Goal: Information Seeking & Learning: Learn about a topic

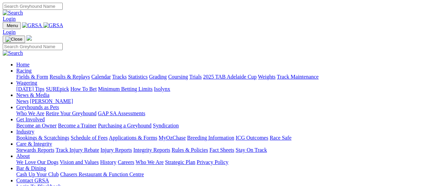
click at [31, 68] on link "Racing" at bounding box center [23, 71] width 15 height 6
click at [39, 74] on link "Fields & Form" at bounding box center [32, 77] width 32 height 6
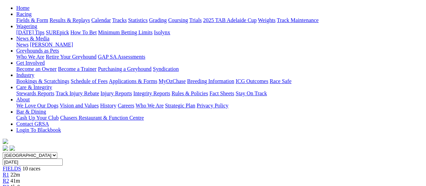
scroll to position [68, 0]
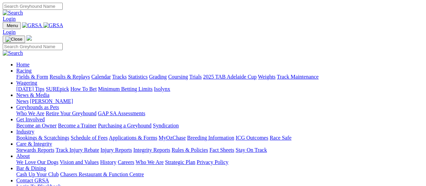
click at [35, 74] on link "Fields & Form" at bounding box center [32, 77] width 32 height 6
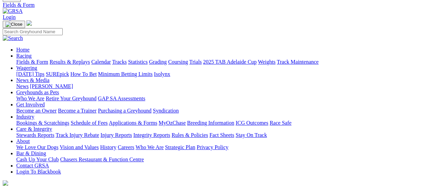
scroll to position [68, 0]
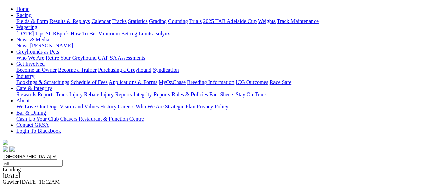
click at [15, 185] on link "F" at bounding box center [13, 188] width 3 height 6
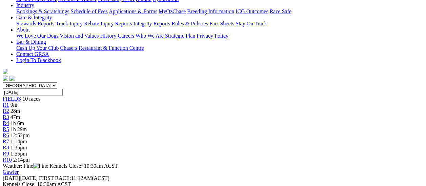
scroll to position [135, 0]
